Goal: Information Seeking & Learning: Find specific page/section

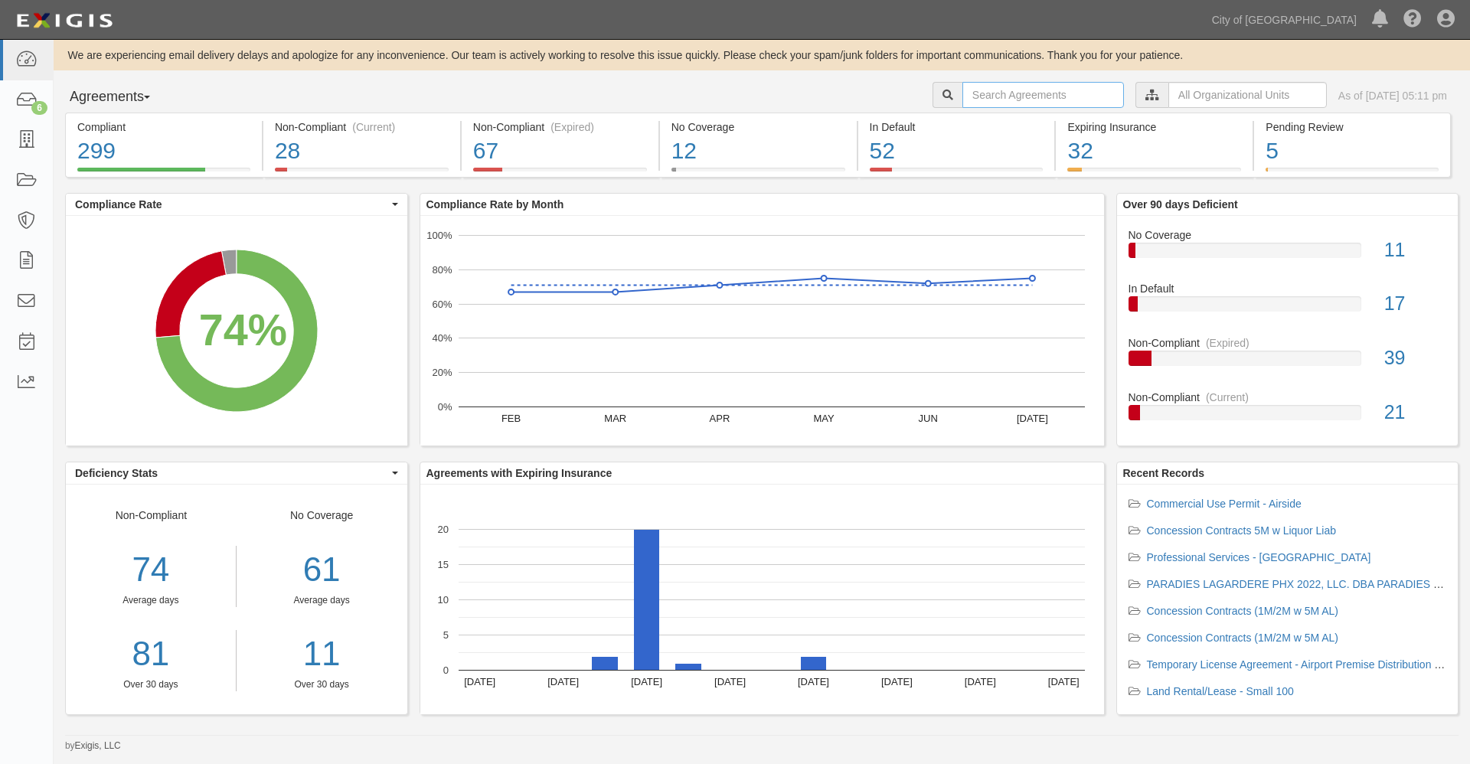
click at [965, 92] on input "text" at bounding box center [1044, 95] width 162 height 26
type input "stellar"
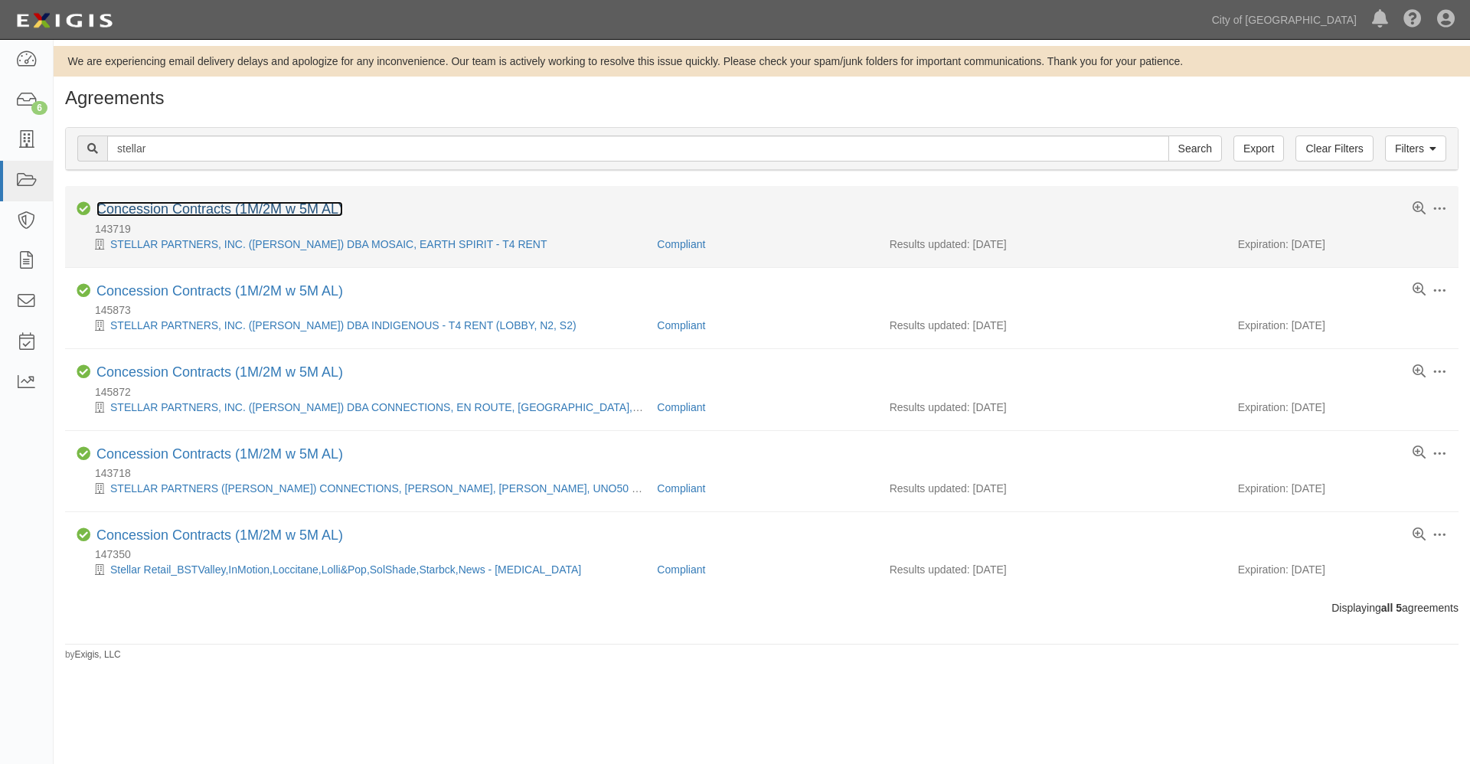
click at [203, 207] on link "Concession Contracts (1M/2M w 5M AL)" at bounding box center [219, 208] width 247 height 15
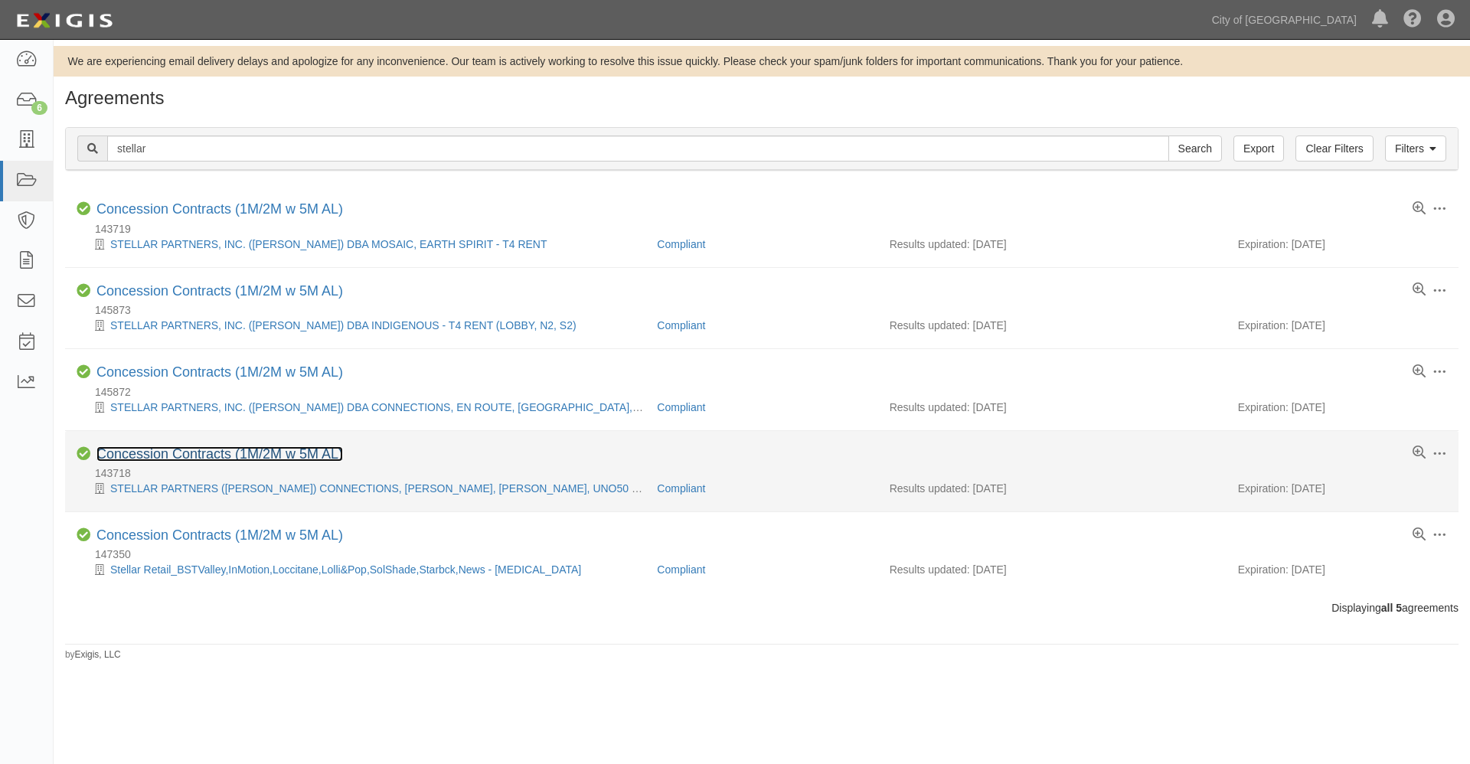
click at [141, 452] on link "Concession Contracts (1M/2M w 5M AL)" at bounding box center [219, 453] width 247 height 15
click at [204, 456] on link "Concession Contracts (1M/2M w 5M AL)" at bounding box center [219, 453] width 247 height 15
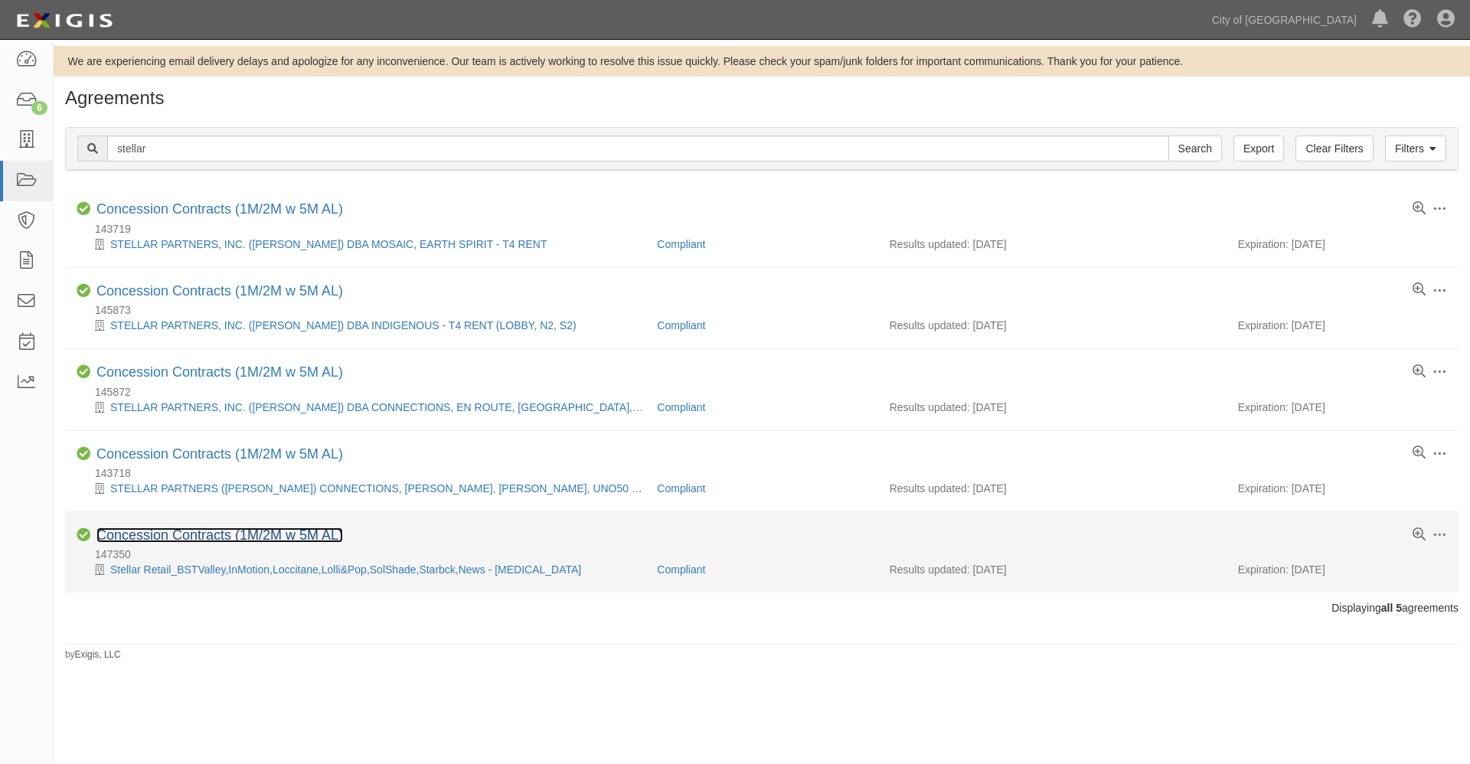
click at [173, 538] on link "Concession Contracts (1M/2M w 5M AL)" at bounding box center [219, 535] width 247 height 15
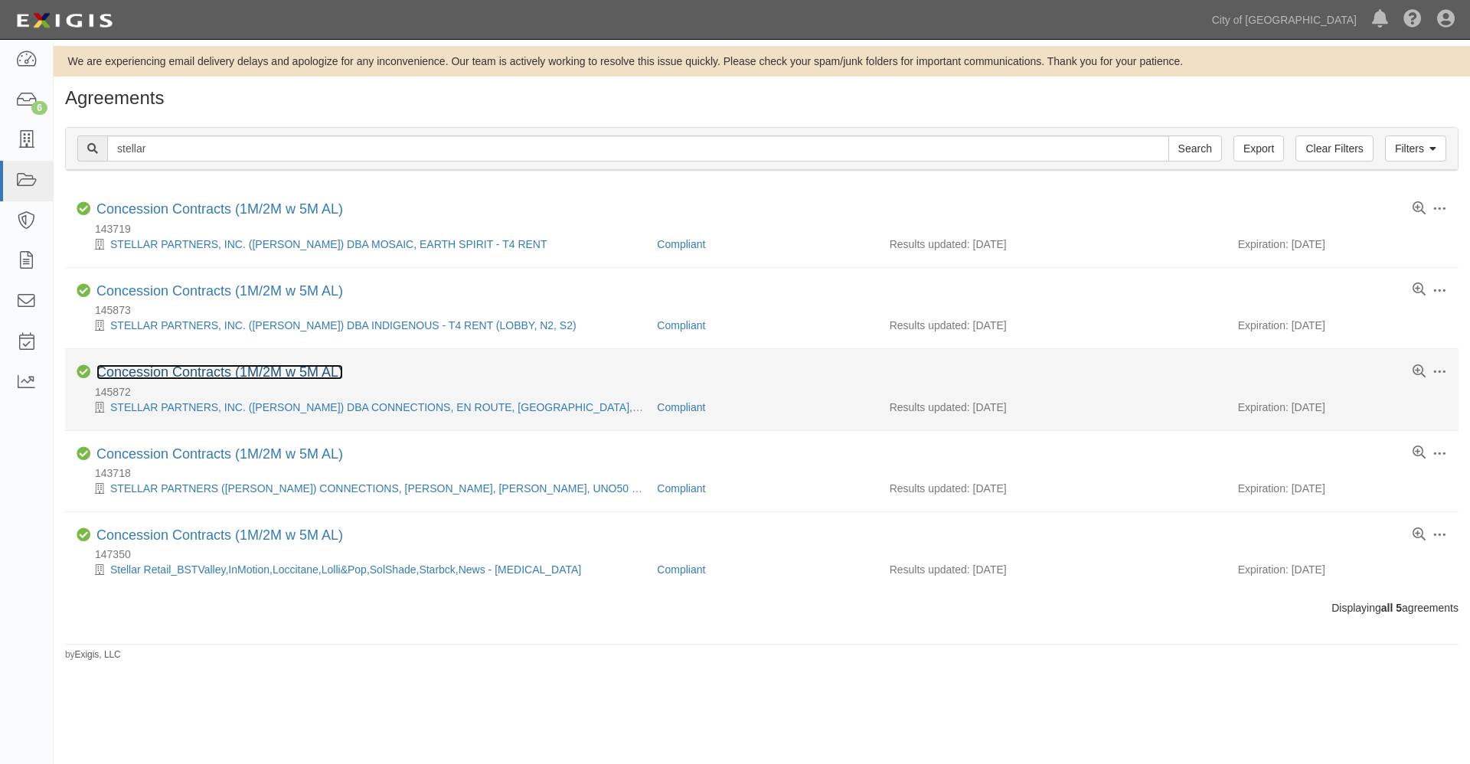
click at [169, 365] on link "Concession Contracts (1M/2M w 5M AL)" at bounding box center [219, 372] width 247 height 15
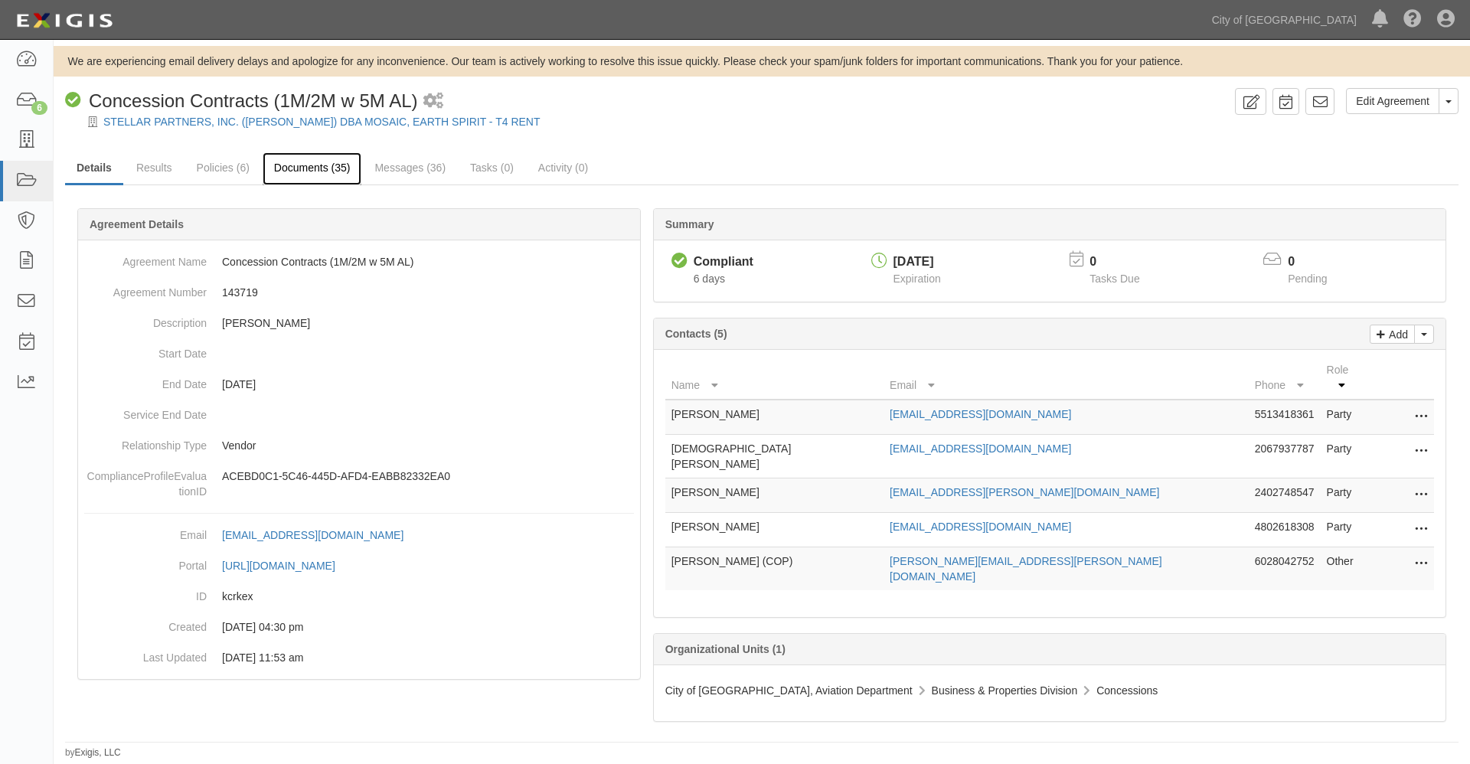
click at [306, 165] on link "Documents (35)" at bounding box center [313, 168] width 100 height 33
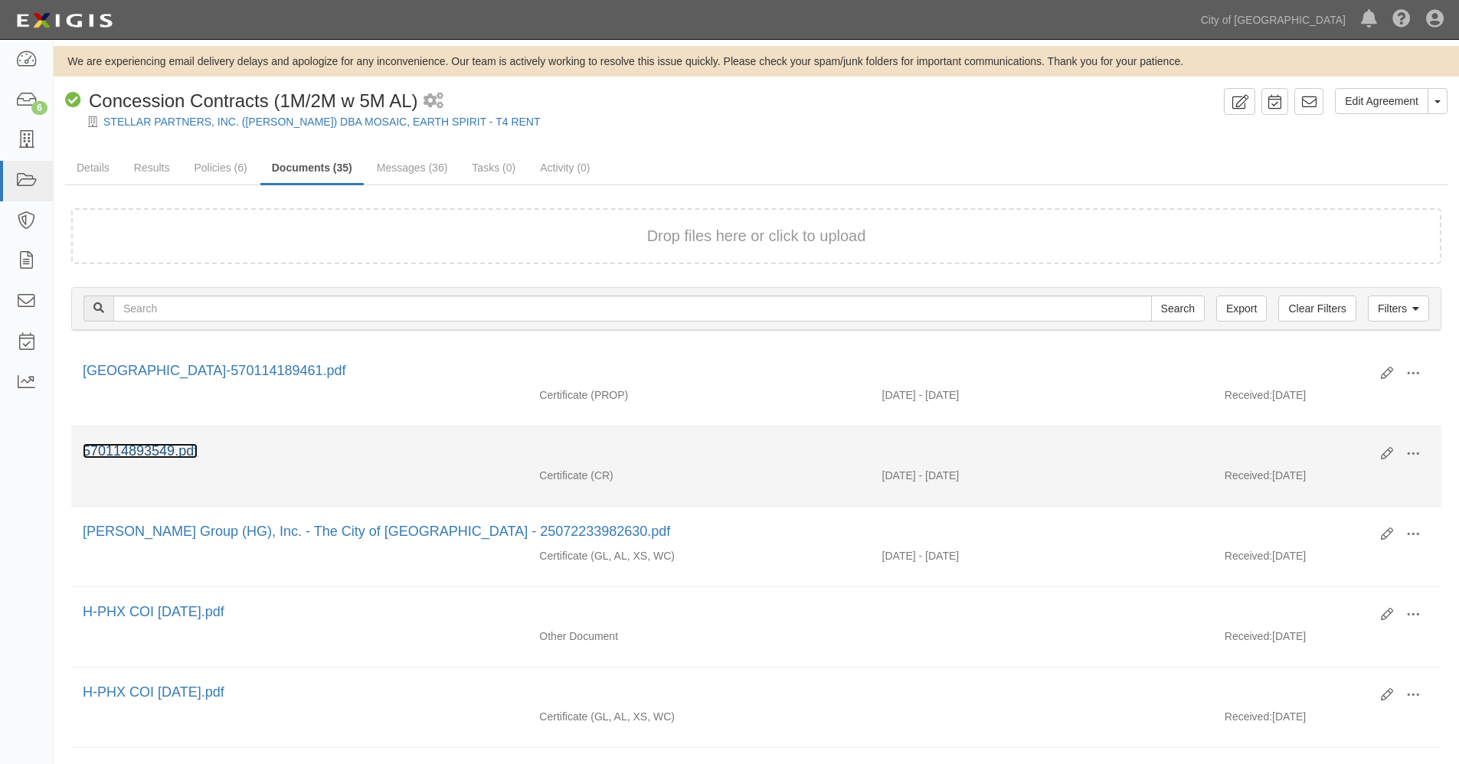
click at [163, 450] on link "570114893549.pdf" at bounding box center [140, 450] width 115 height 15
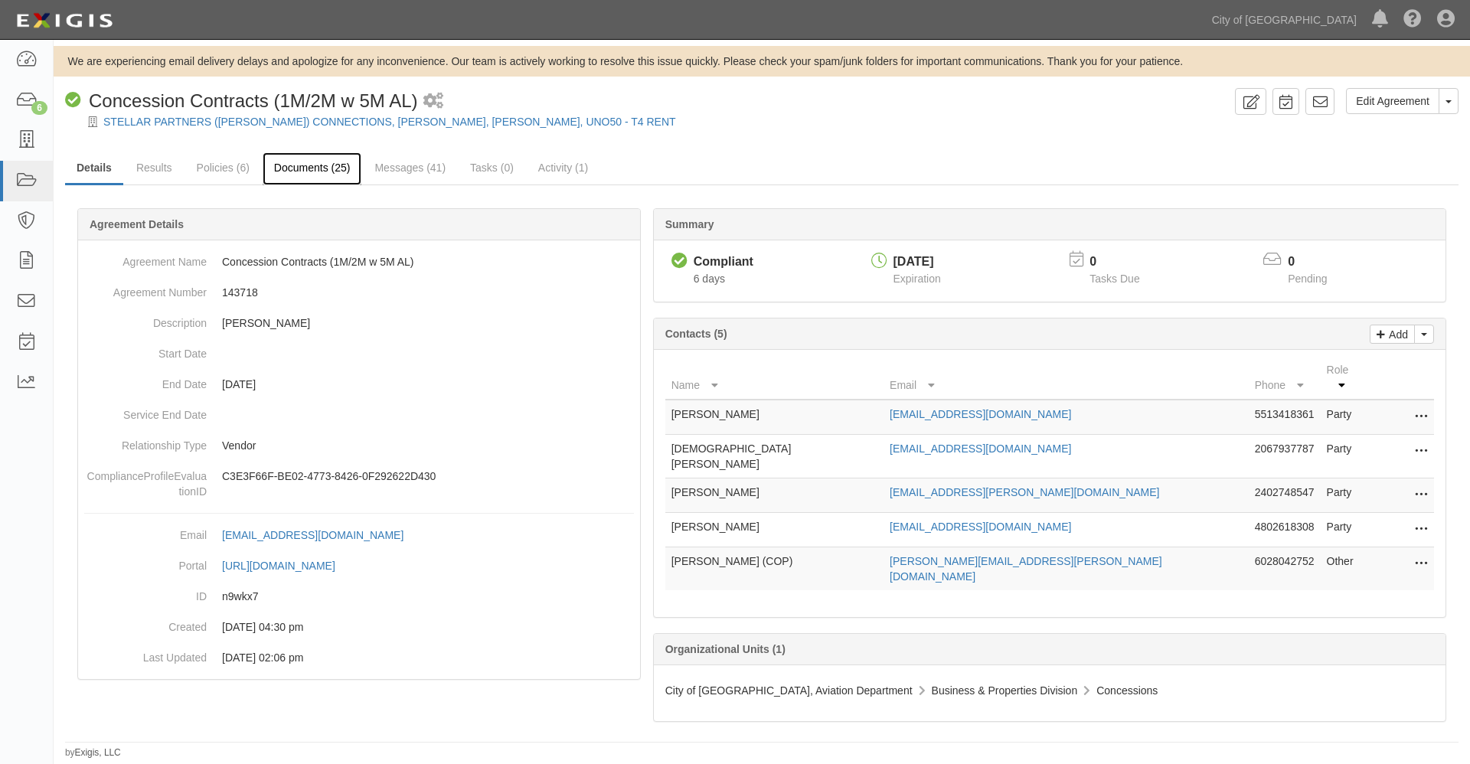
click at [300, 169] on link "Documents (25)" at bounding box center [313, 168] width 100 height 33
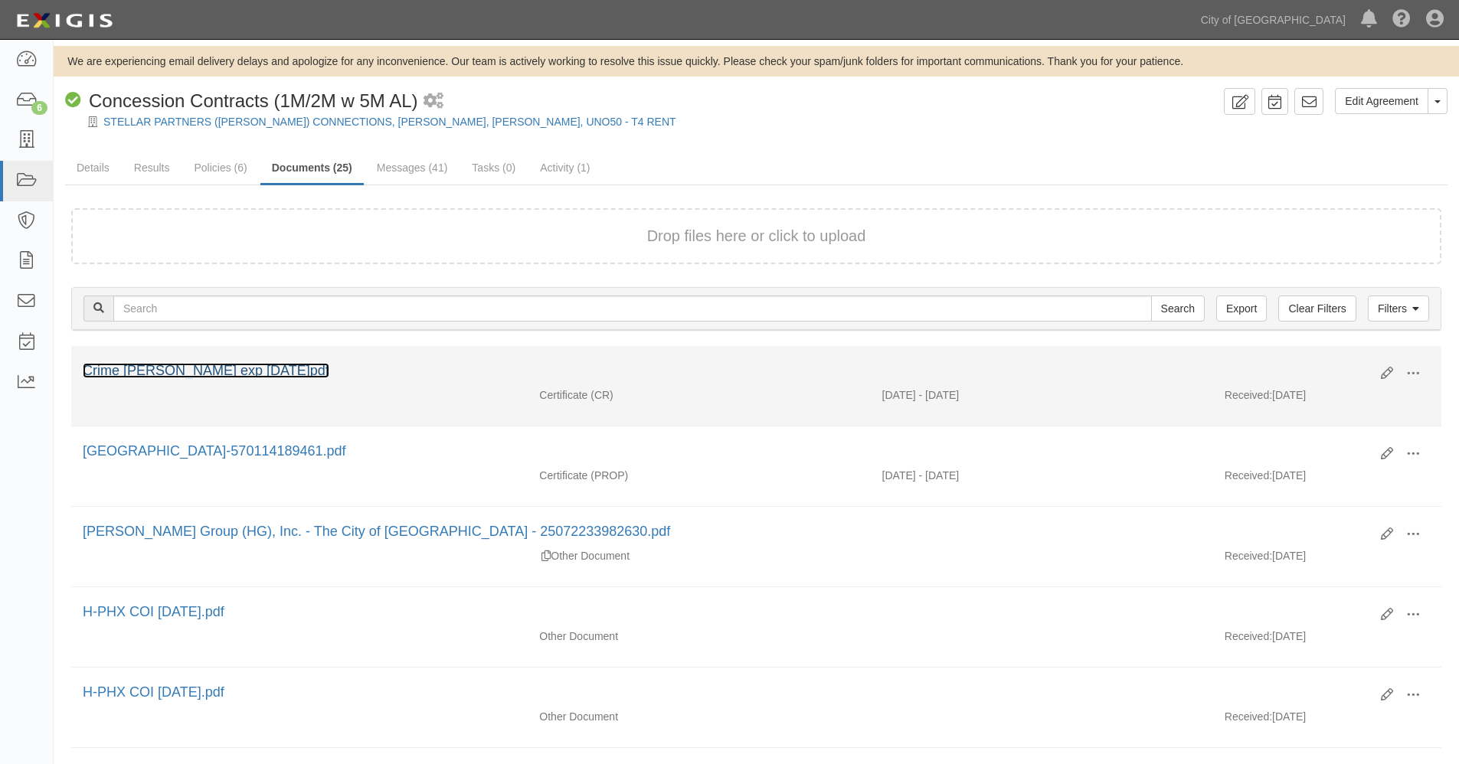
click at [250, 365] on link "Crime Stellar Hudson exp 2026.07.31.pdf" at bounding box center [206, 370] width 247 height 15
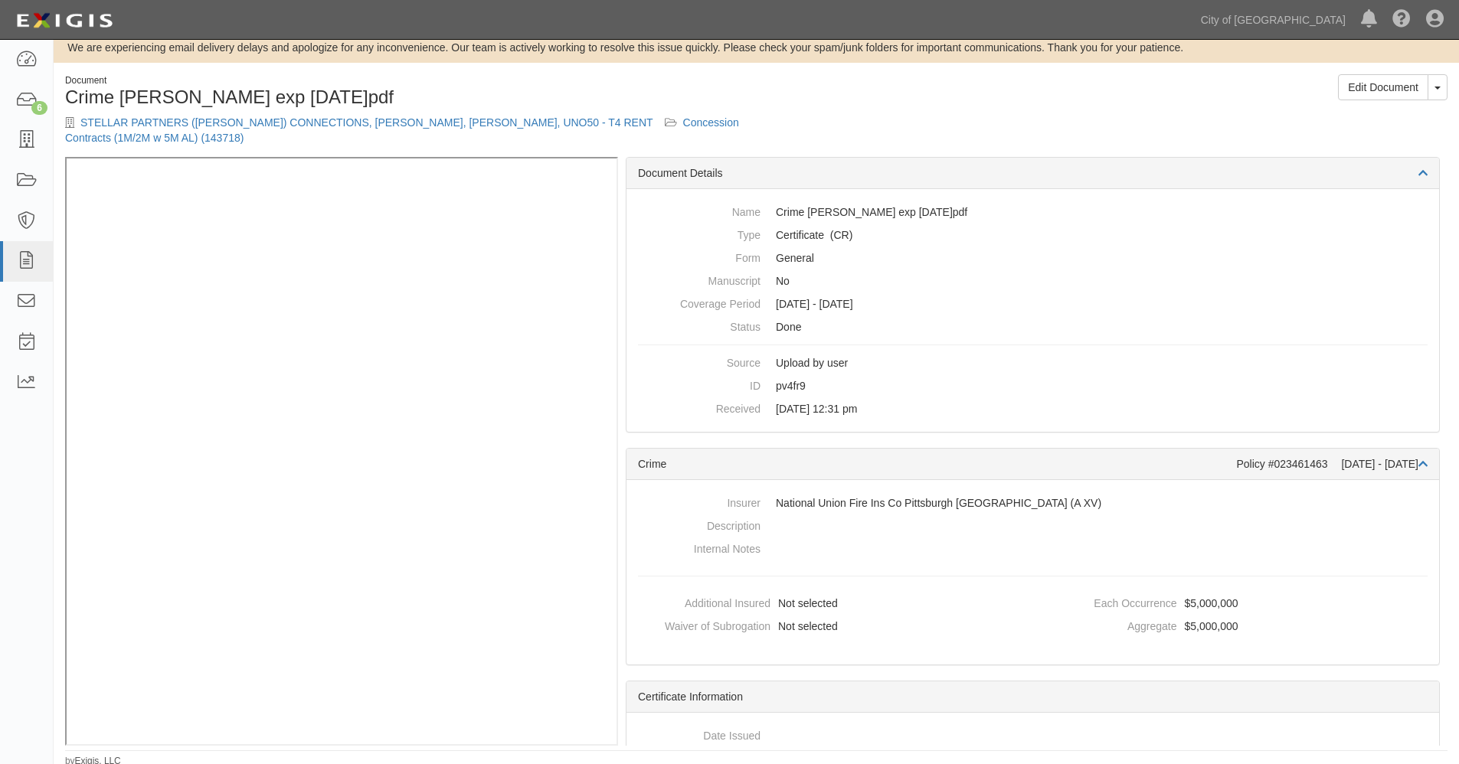
scroll to position [18, 0]
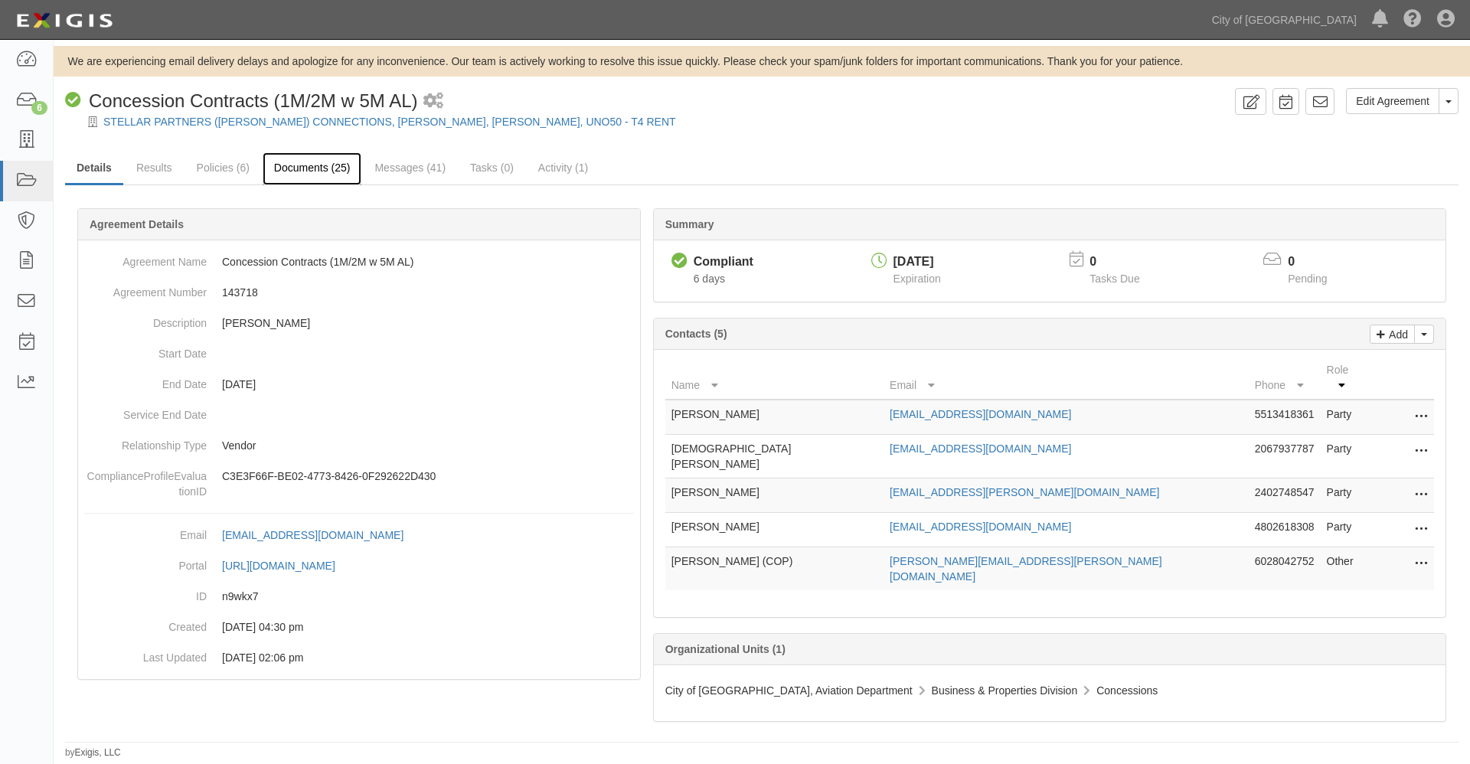
click at [304, 163] on link "Documents (25)" at bounding box center [313, 168] width 100 height 33
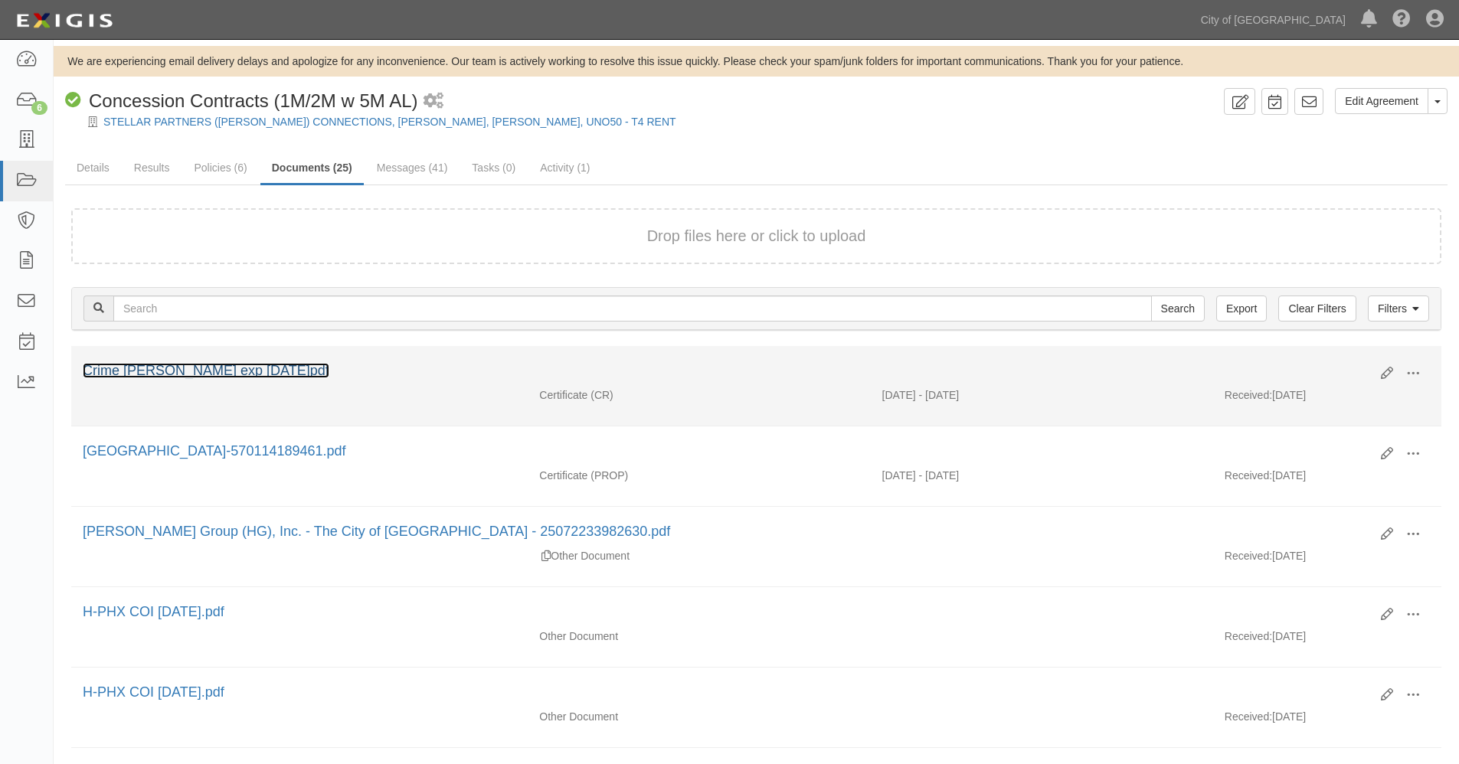
click at [283, 372] on link "Crime Stellar Hudson exp 2026.07.31.pdf" at bounding box center [206, 370] width 247 height 15
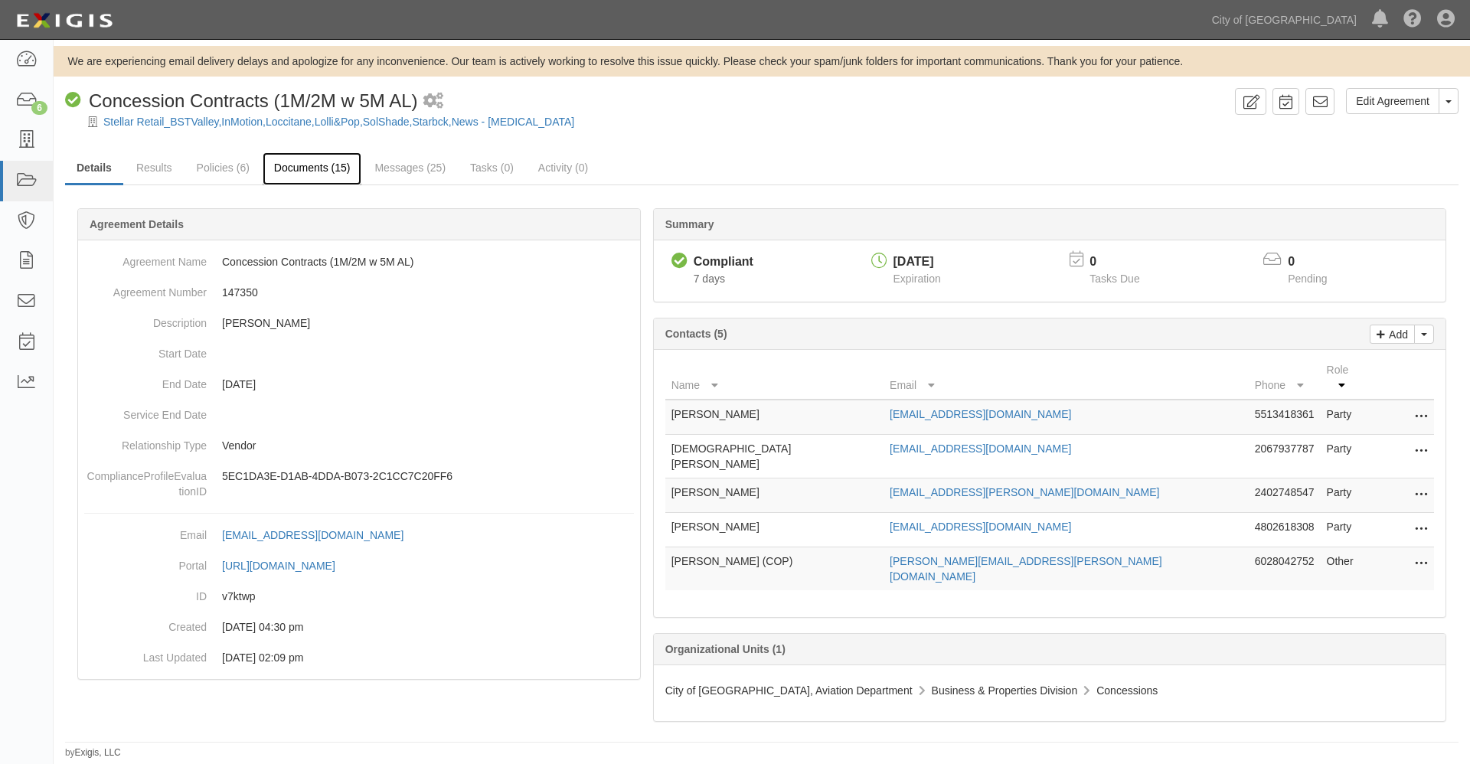
click at [320, 168] on link "Documents (15)" at bounding box center [313, 168] width 100 height 33
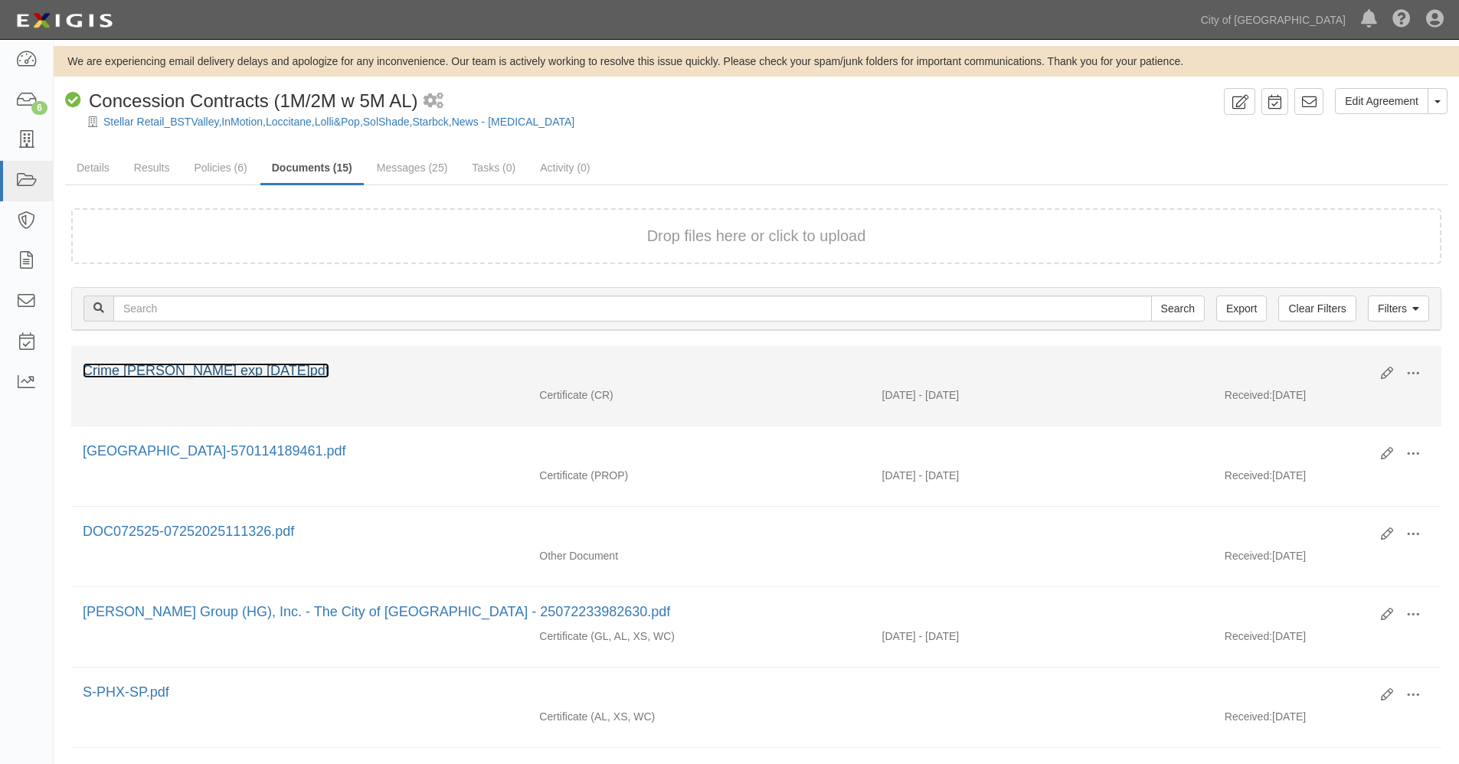
click at [277, 370] on link "Crime Stellar Hudson exp 2026.07.31.pdf" at bounding box center [206, 370] width 247 height 15
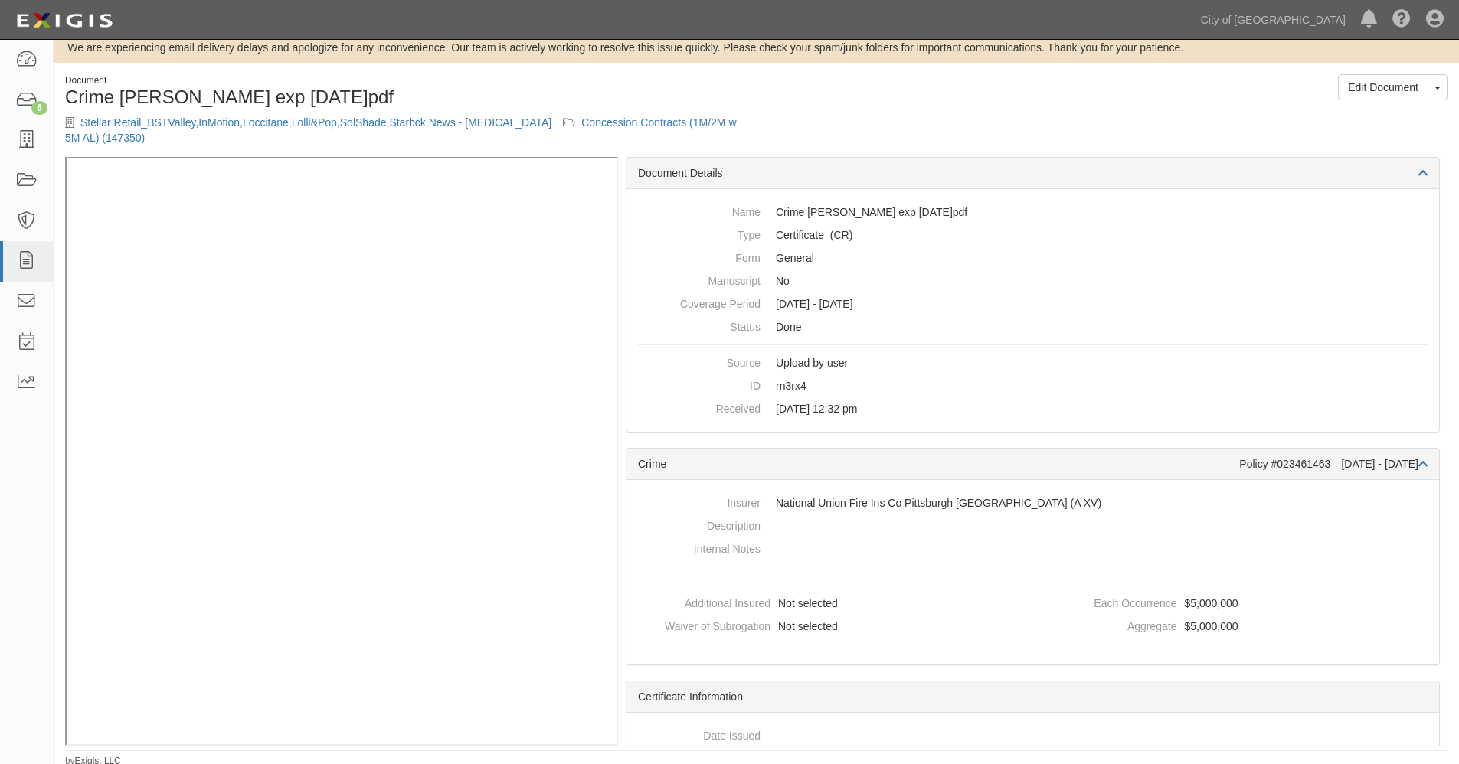
scroll to position [18, 0]
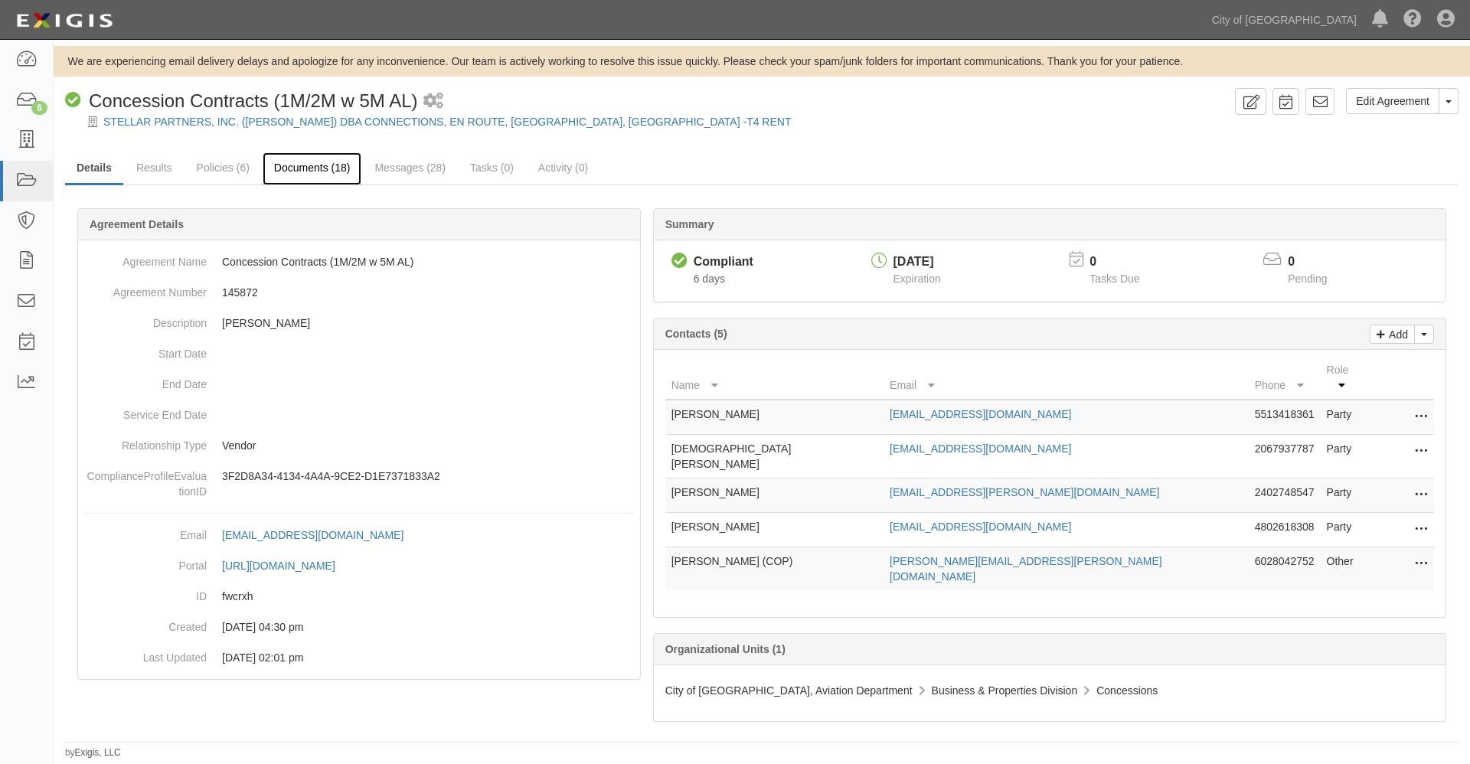
click at [302, 168] on link "Documents (18)" at bounding box center [313, 168] width 100 height 33
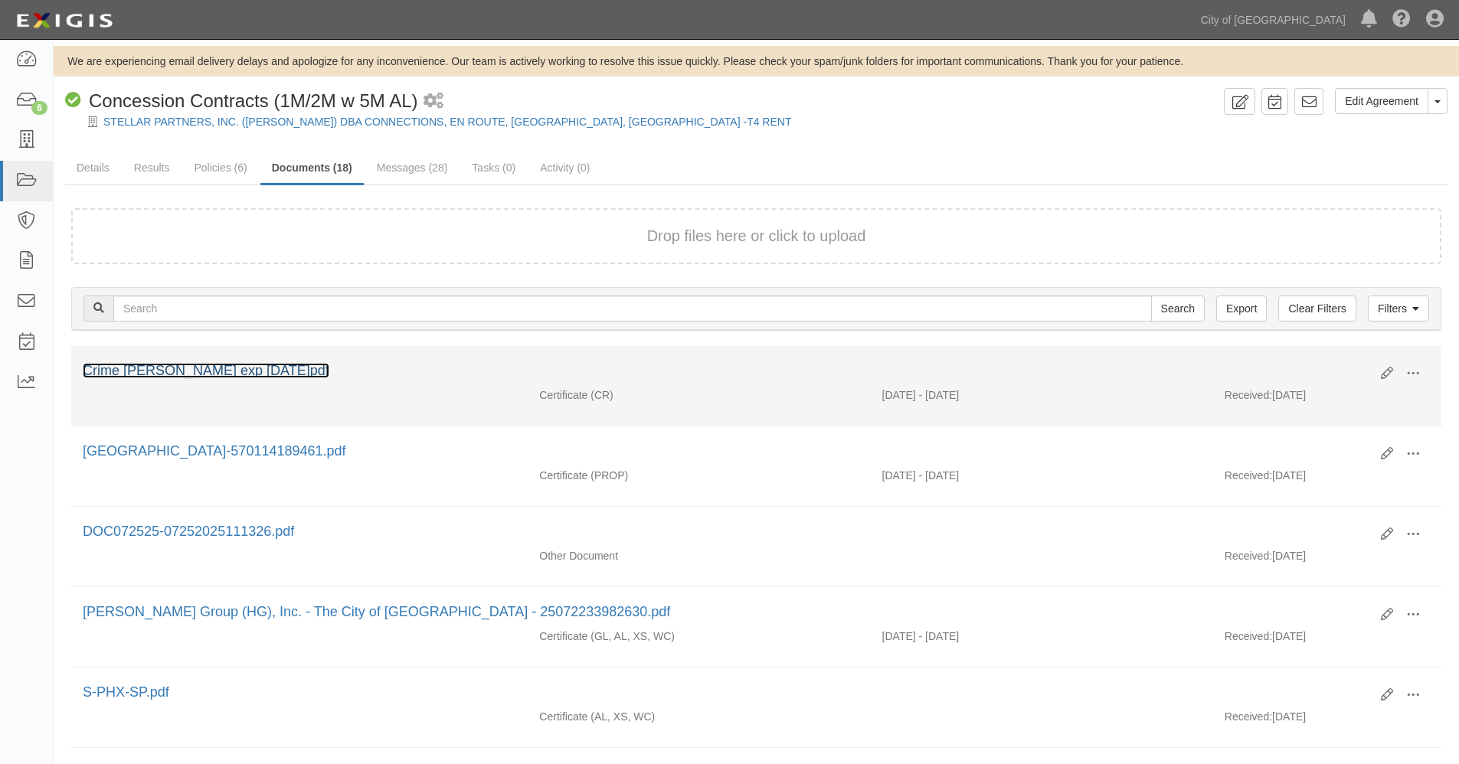
click at [264, 369] on link "Crime Stellar Hudson exp 2026.07.31.pdf" at bounding box center [206, 370] width 247 height 15
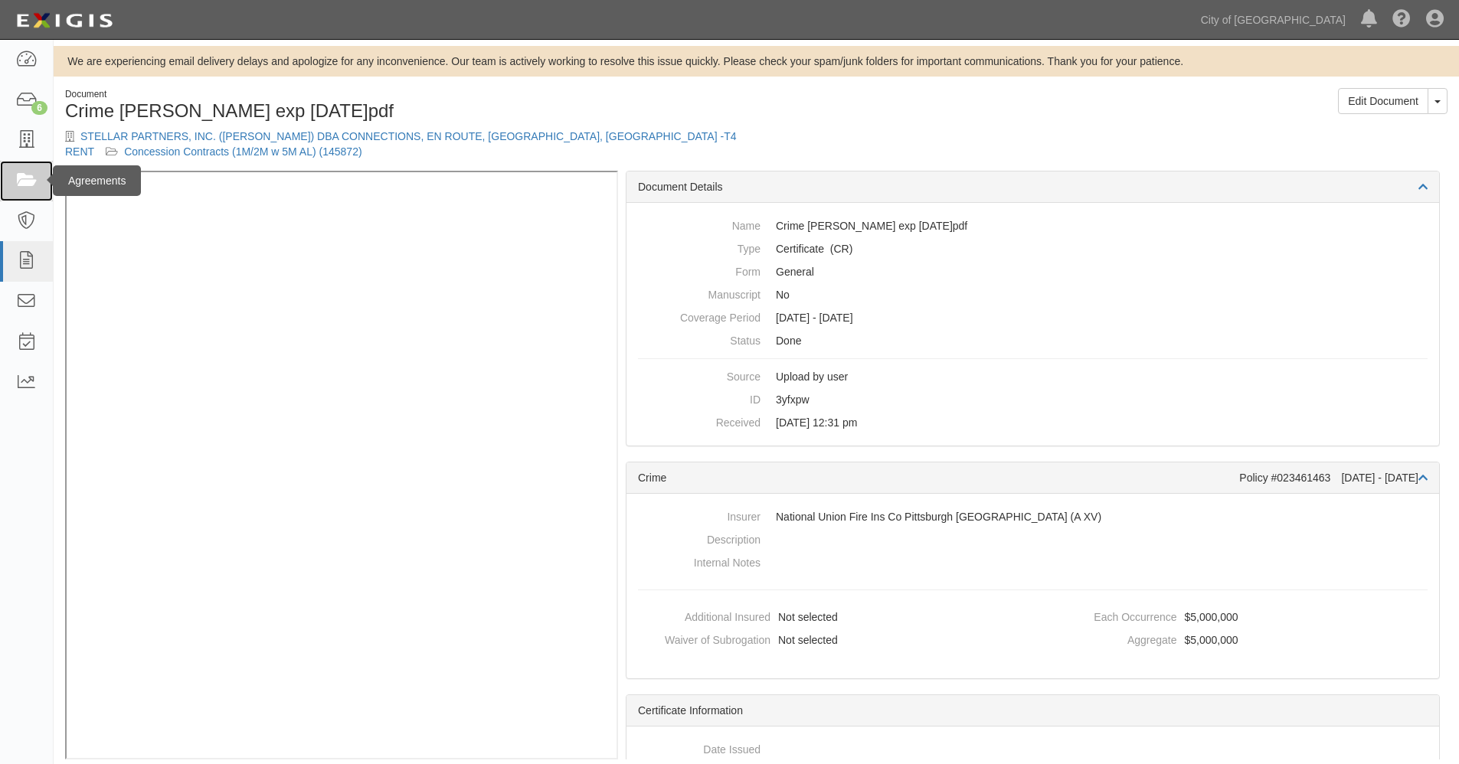
click at [28, 179] on icon at bounding box center [25, 181] width 21 height 18
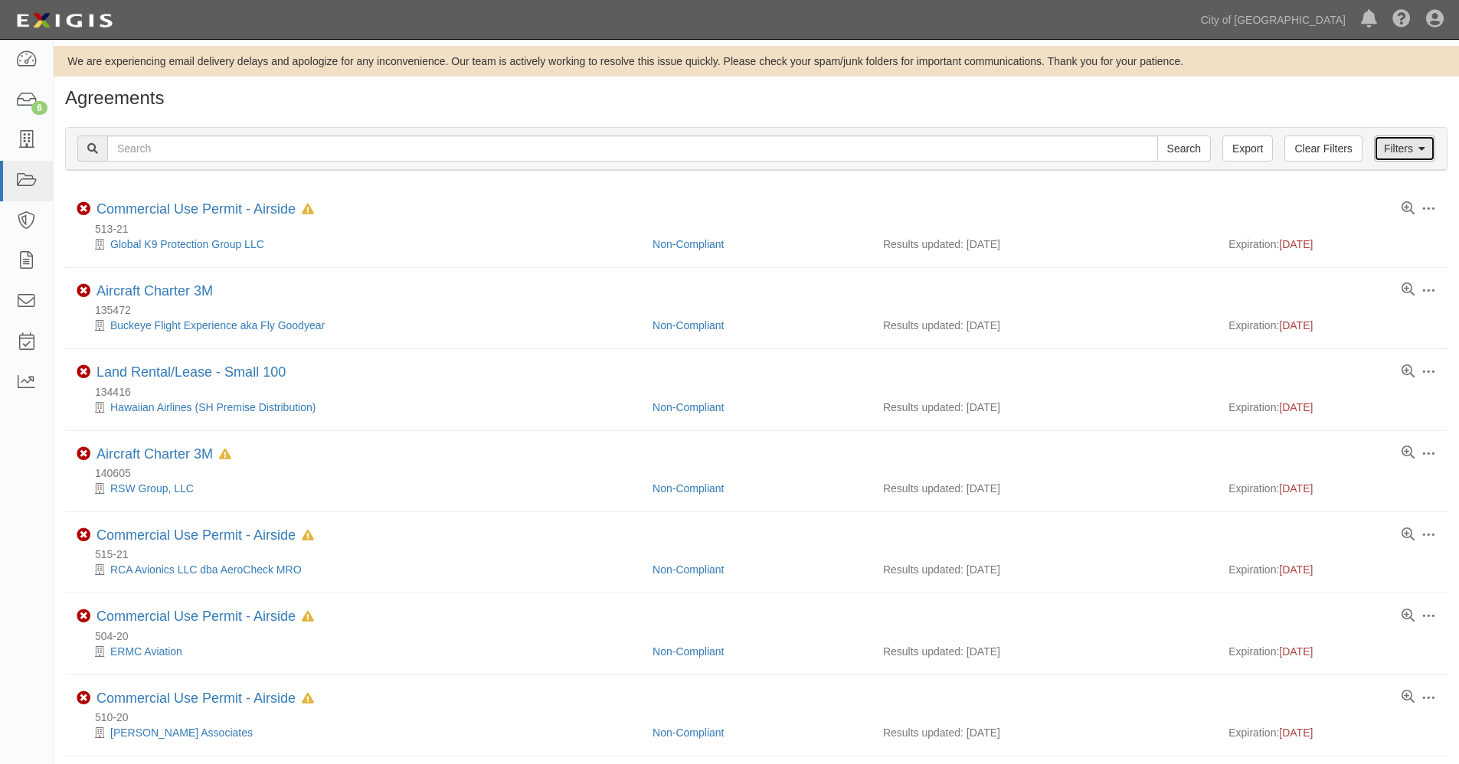
click at [1405, 149] on link "Filters" at bounding box center [1404, 149] width 61 height 26
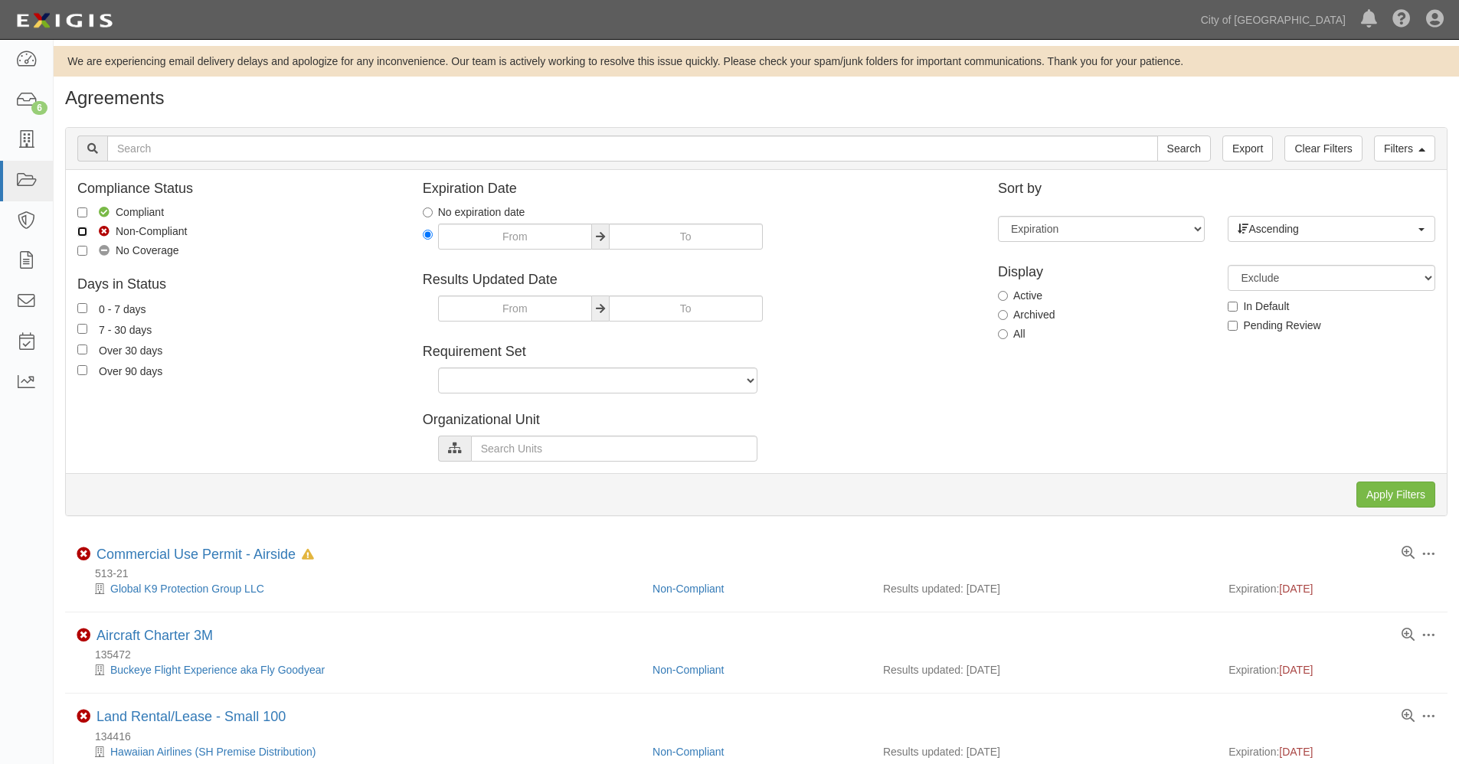
click at [79, 227] on input "Non-Compliant" at bounding box center [82, 232] width 10 height 10
checkbox input "true"
click at [79, 253] on input "No Coverage" at bounding box center [82, 251] width 10 height 10
checkbox input "true"
click at [499, 445] on input "text" at bounding box center [614, 449] width 286 height 26
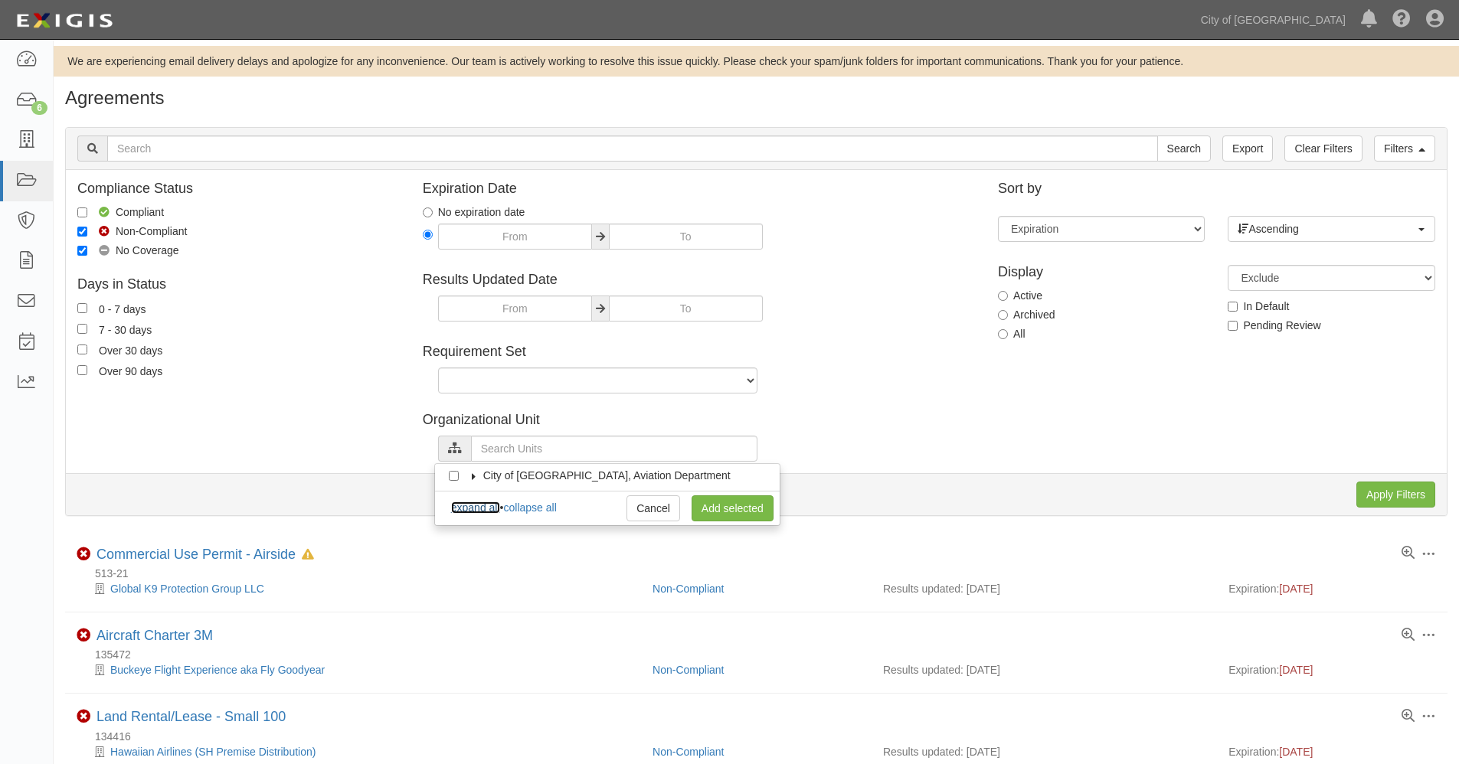
click at [464, 507] on link "expand all" at bounding box center [475, 508] width 49 height 12
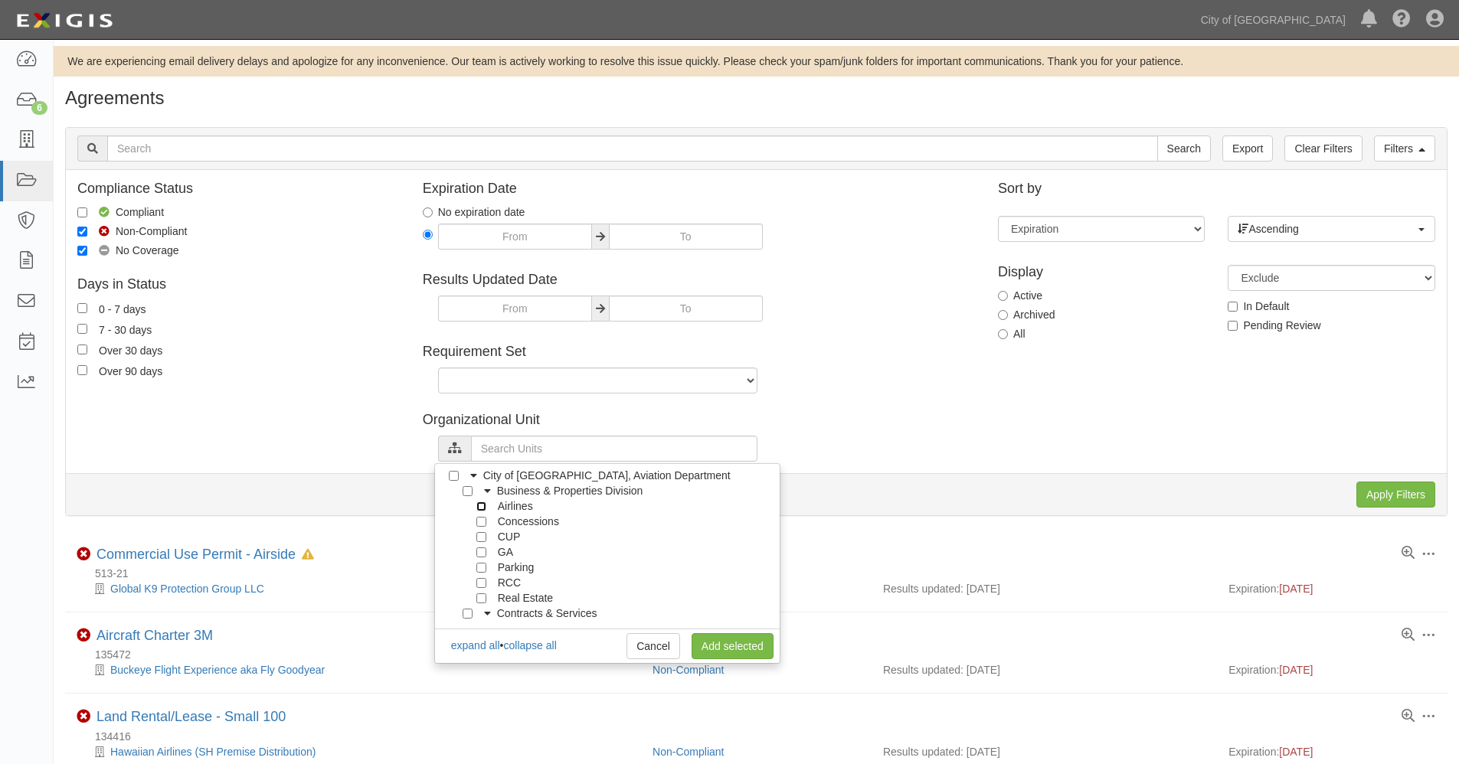
click at [484, 505] on input "Airlines" at bounding box center [481, 507] width 10 height 10
checkbox input "true"
click at [482, 519] on input "Concessions" at bounding box center [481, 522] width 10 height 10
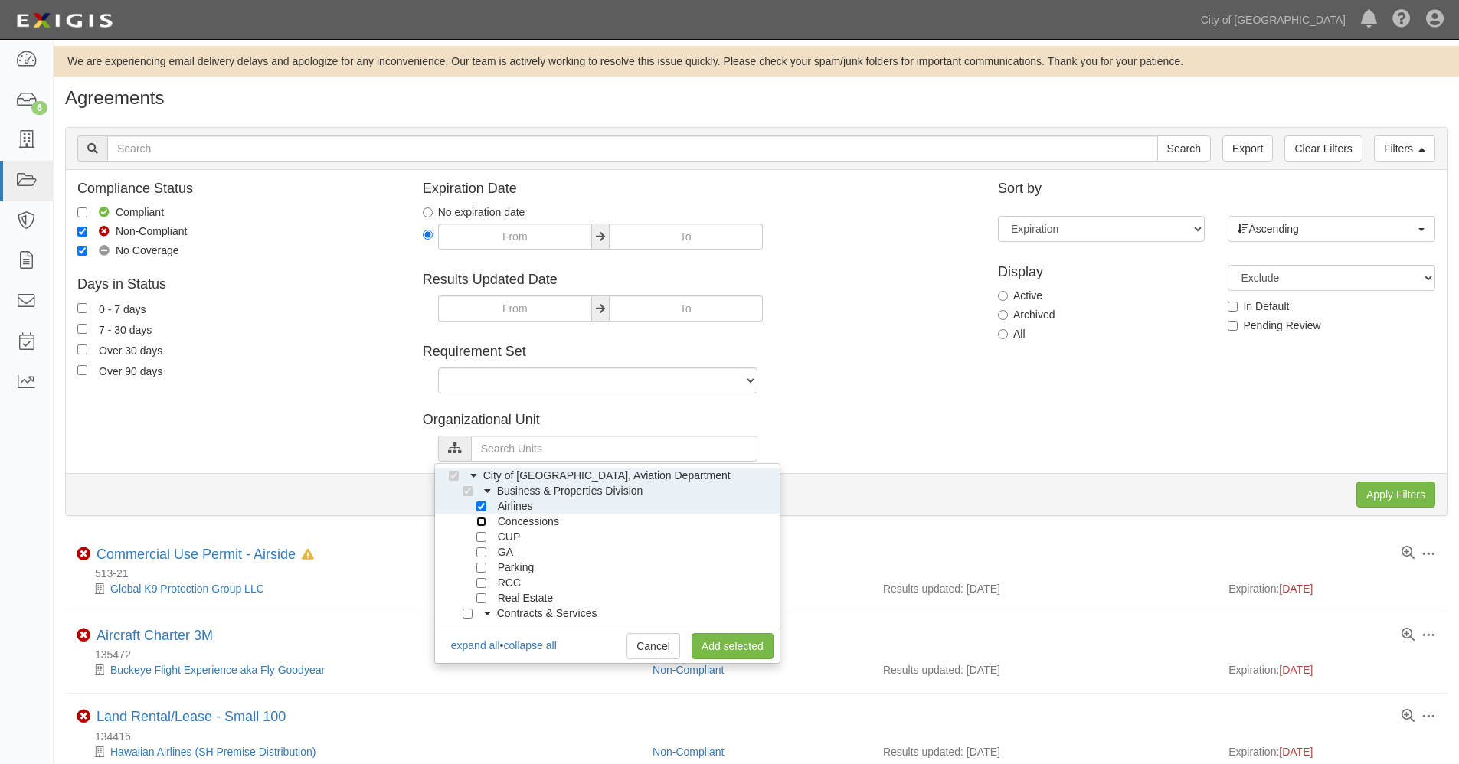
checkbox input "true"
click at [480, 536] on input "CUP" at bounding box center [481, 537] width 10 height 10
click at [484, 538] on input "CUP" at bounding box center [481, 537] width 10 height 10
checkbox input "false"
click at [724, 648] on link "Add selected" at bounding box center [733, 646] width 82 height 26
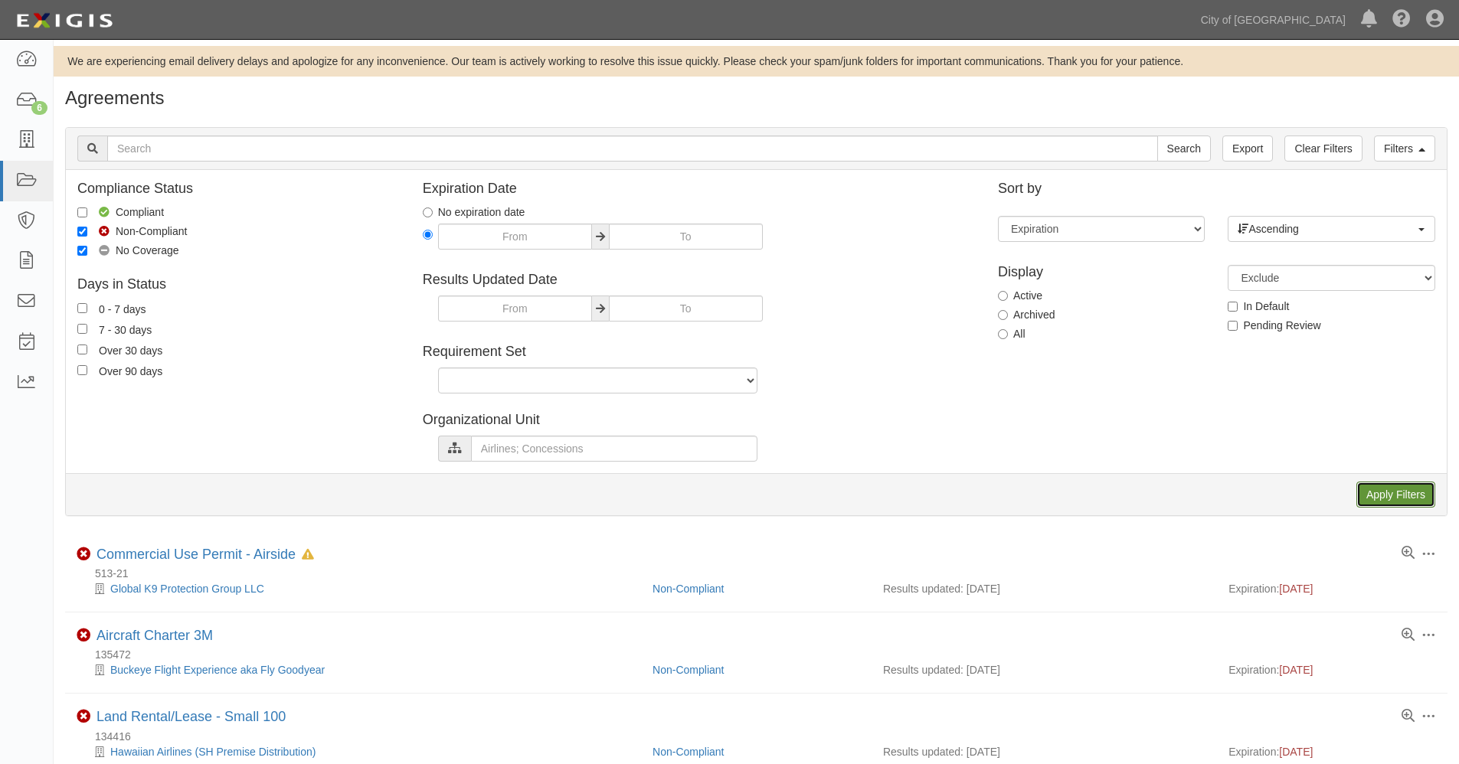
click at [1376, 490] on input "Apply Filters" at bounding box center [1395, 495] width 79 height 26
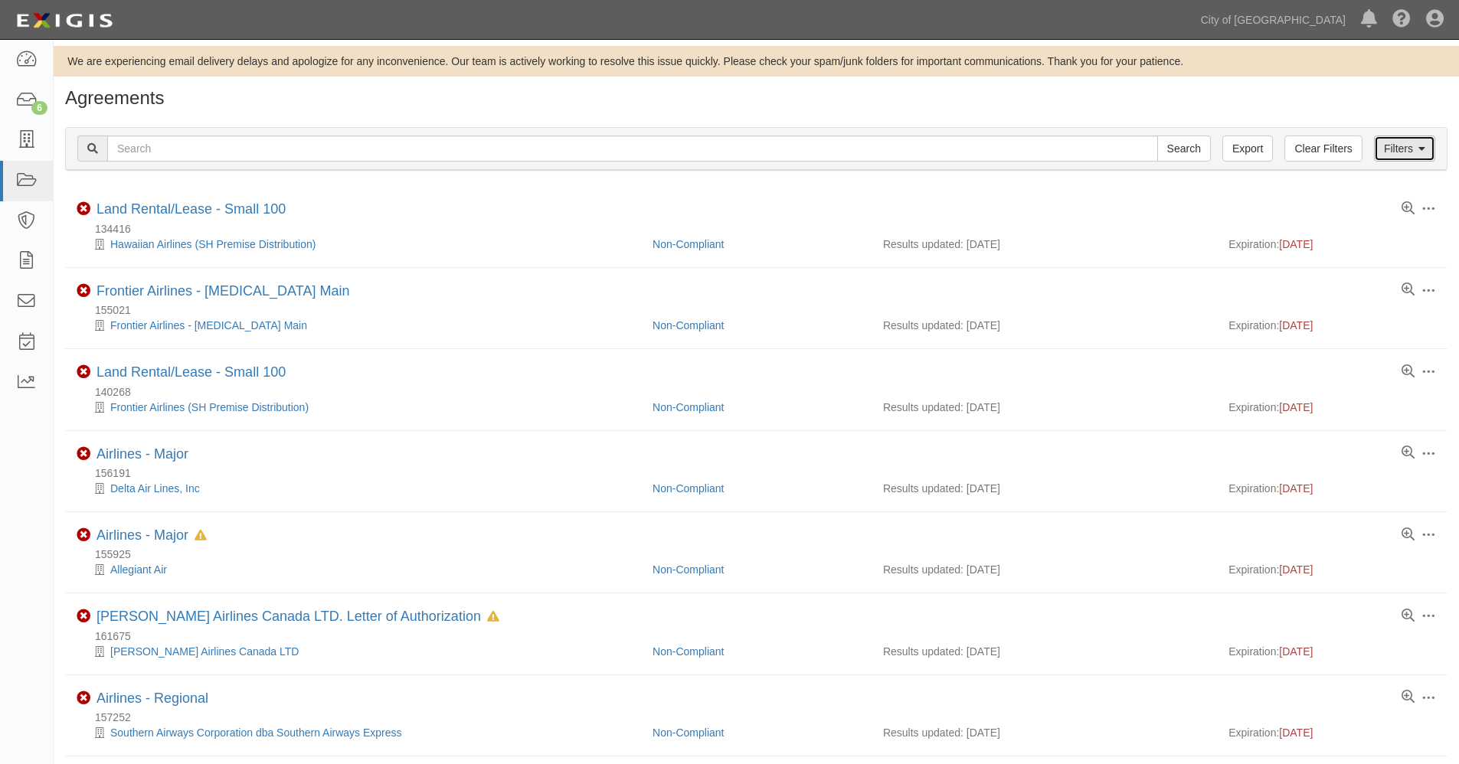
click at [1404, 146] on link "Filters" at bounding box center [1404, 149] width 61 height 26
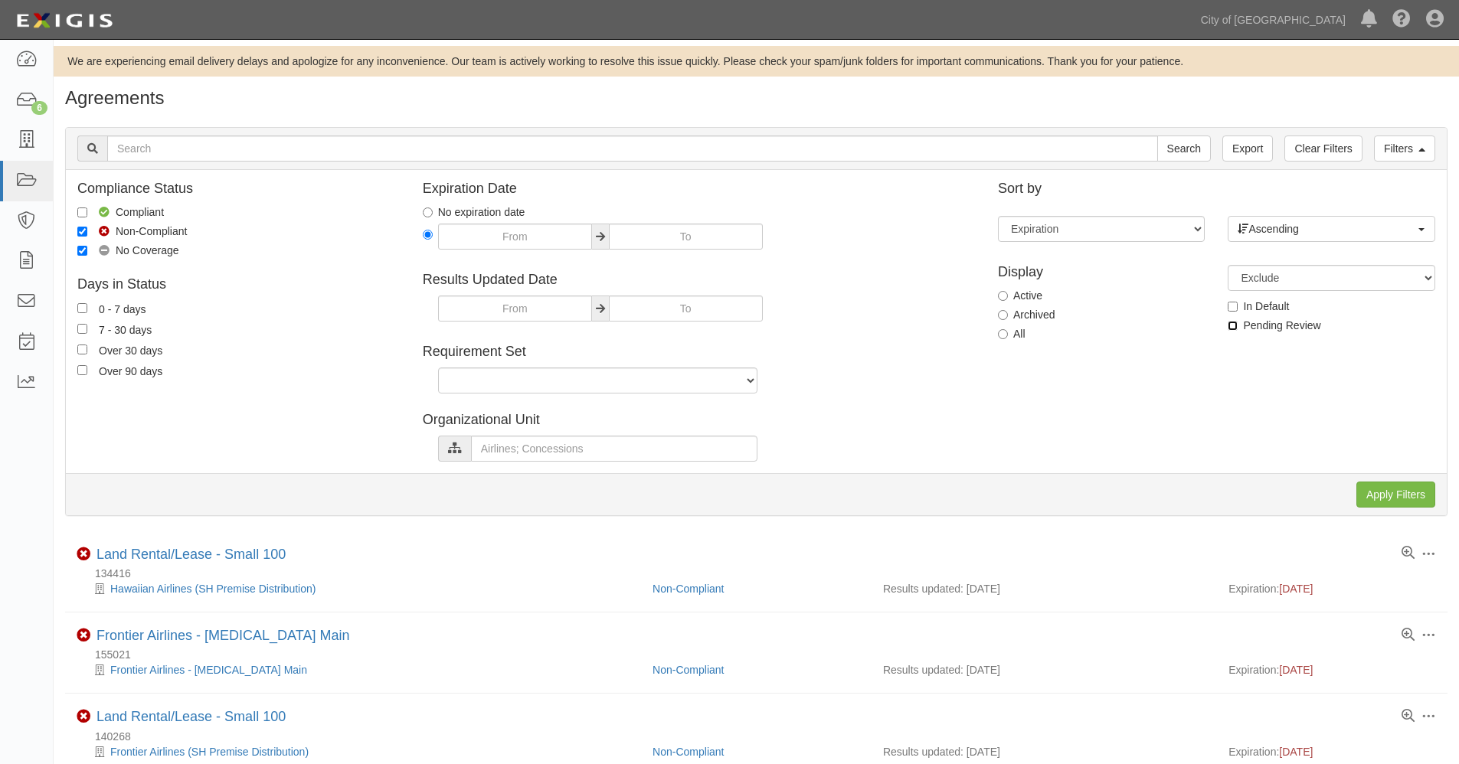
click at [1233, 325] on input "Pending Review" at bounding box center [1233, 326] width 10 height 10
checkbox input "true"
click at [1387, 491] on input "Apply Filters" at bounding box center [1395, 495] width 79 height 26
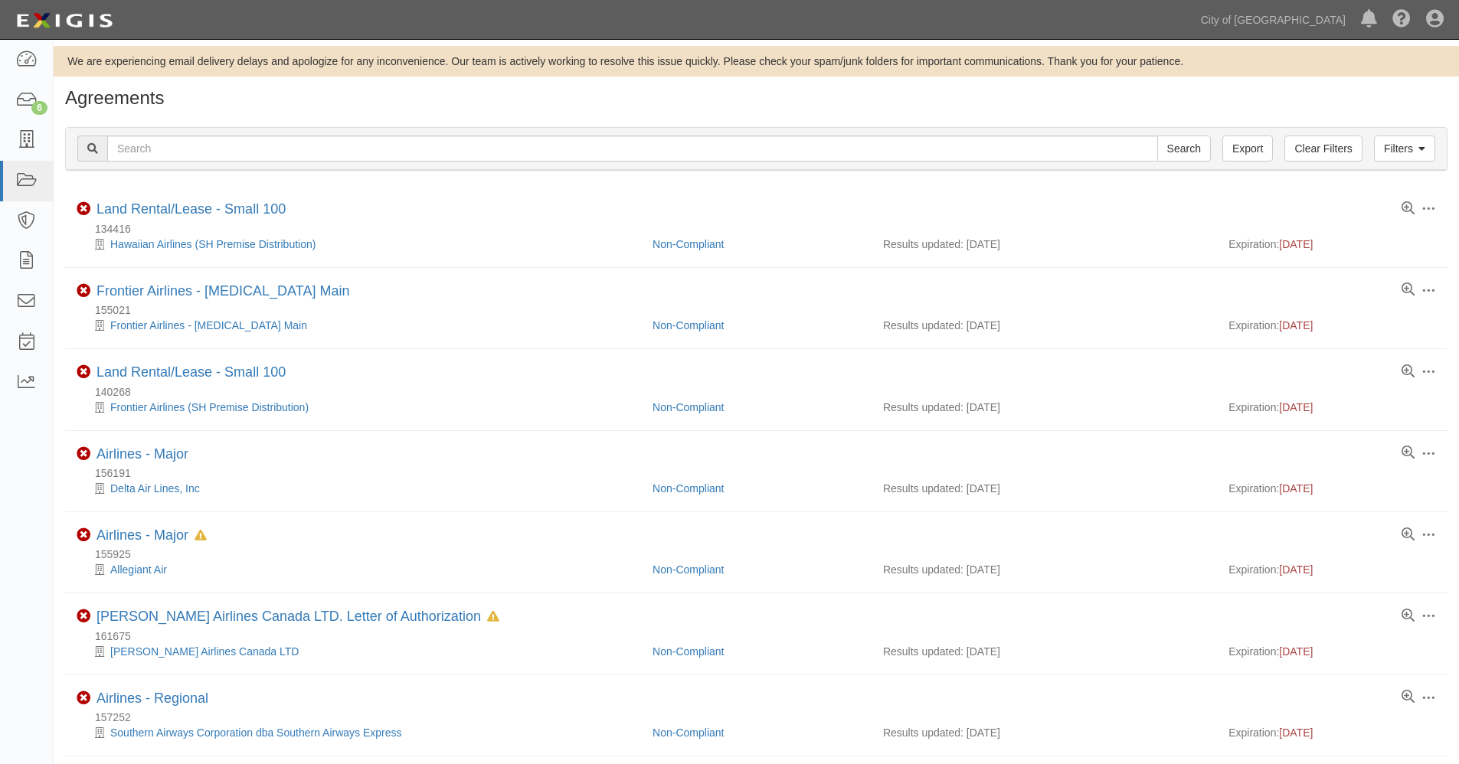
scroll to position [1179, 0]
